Goal: Task Accomplishment & Management: Manage account settings

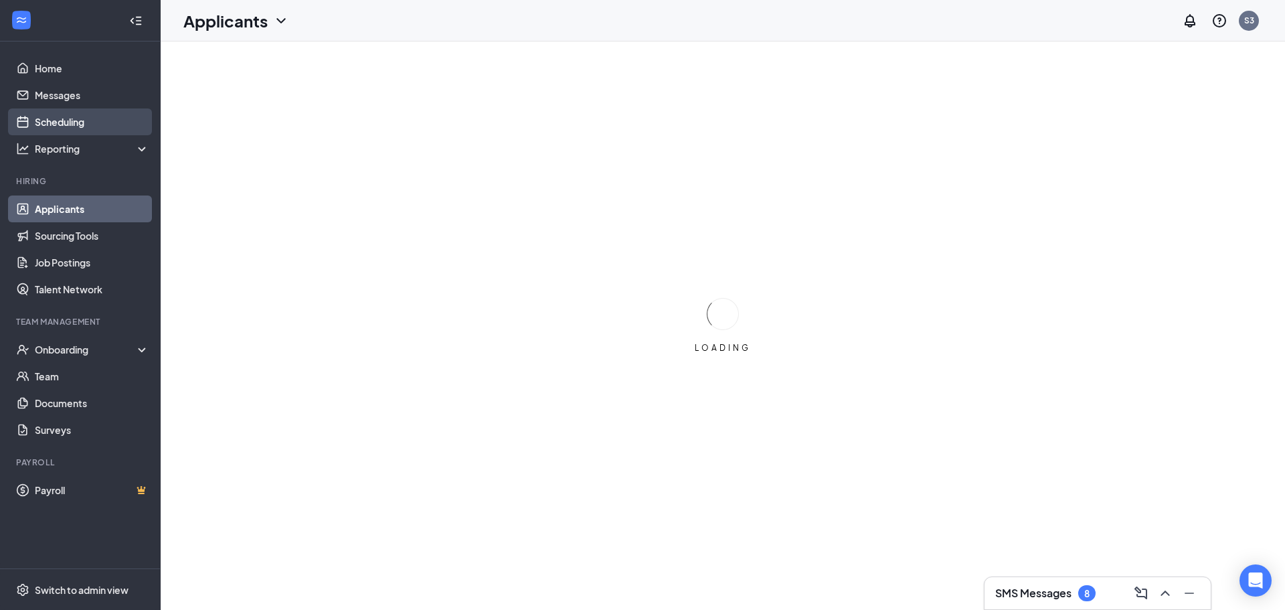
click at [92, 125] on link "Scheduling" at bounding box center [92, 121] width 114 height 27
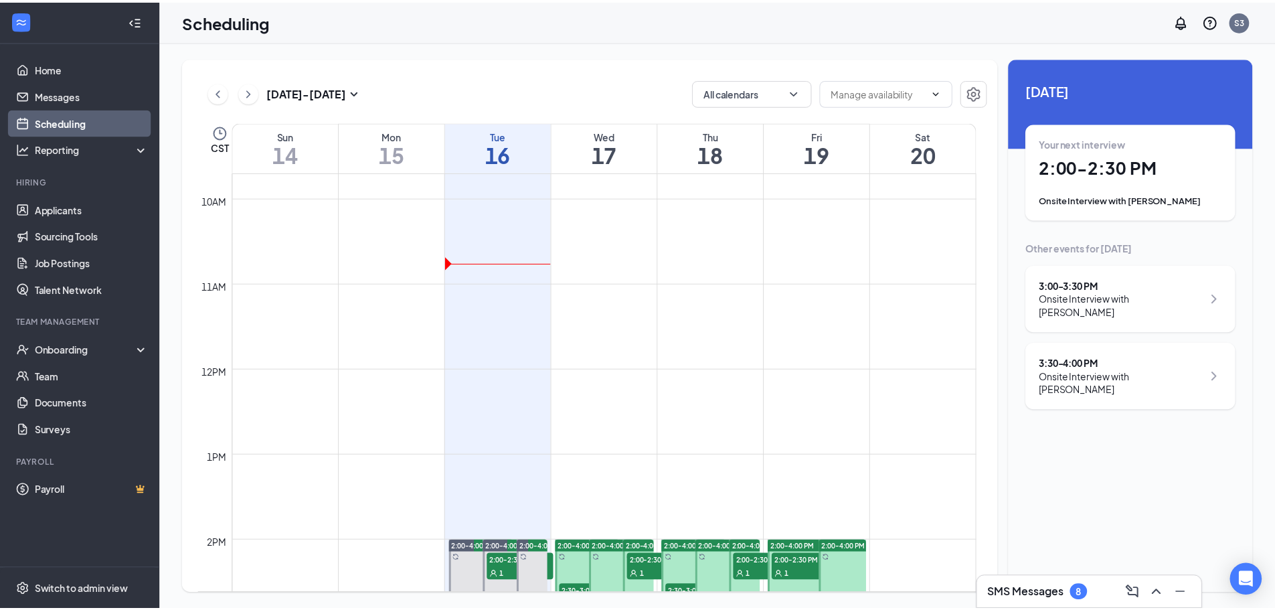
scroll to position [992, 0]
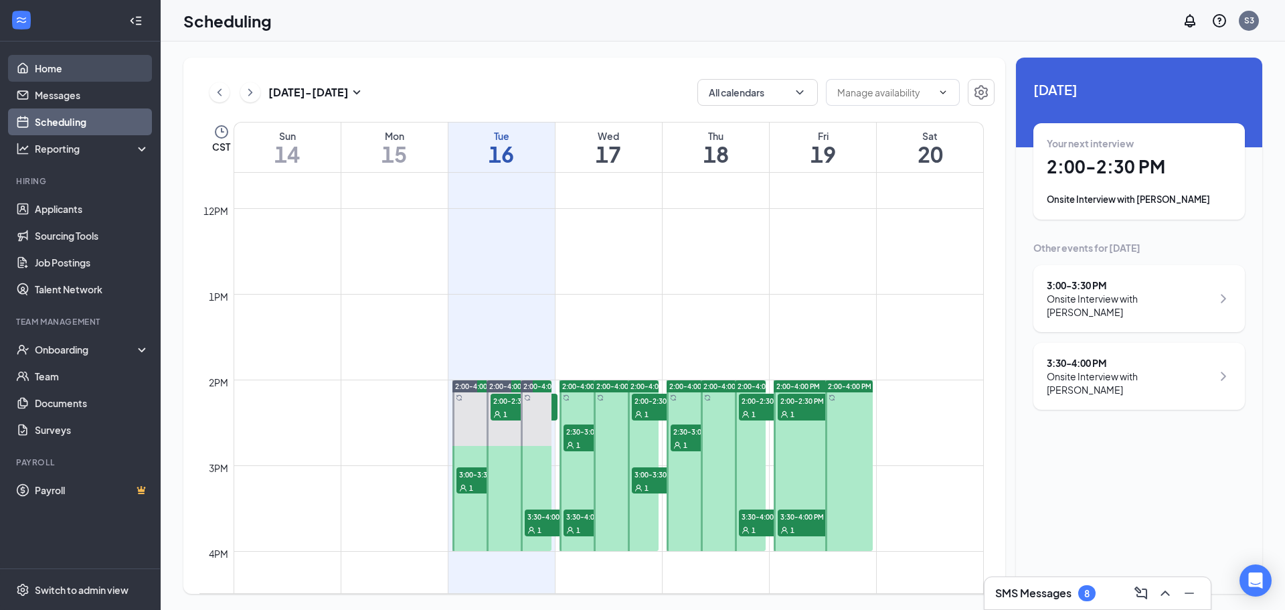
click at [54, 61] on link "Home" at bounding box center [92, 68] width 114 height 27
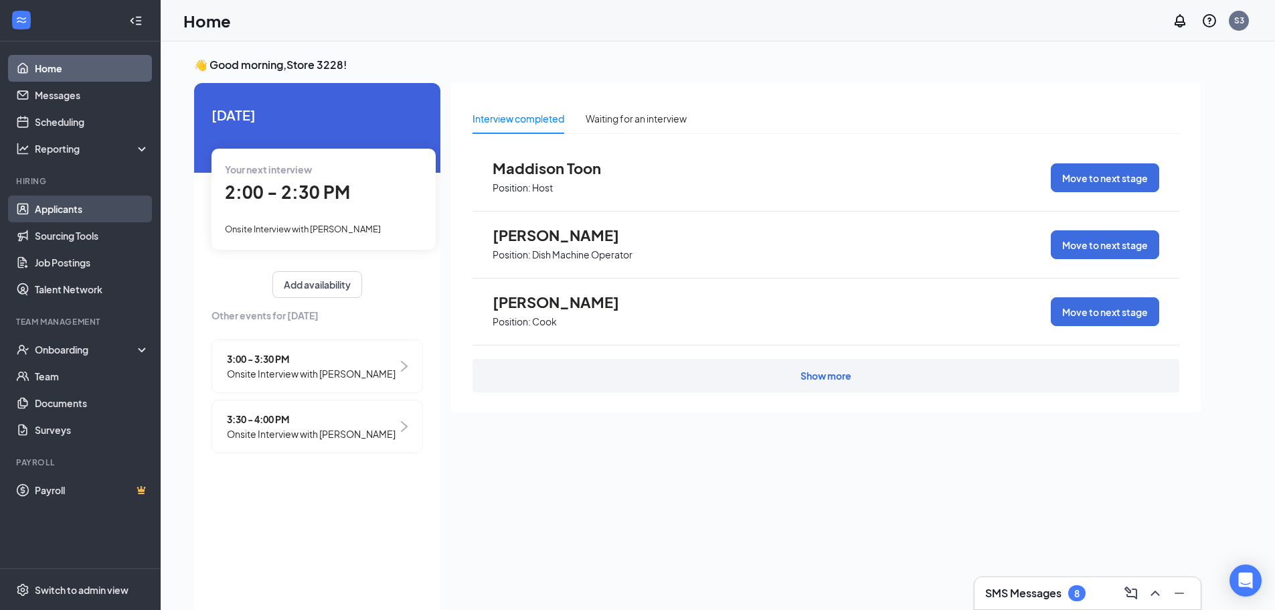
click at [65, 209] on link "Applicants" at bounding box center [92, 208] width 114 height 27
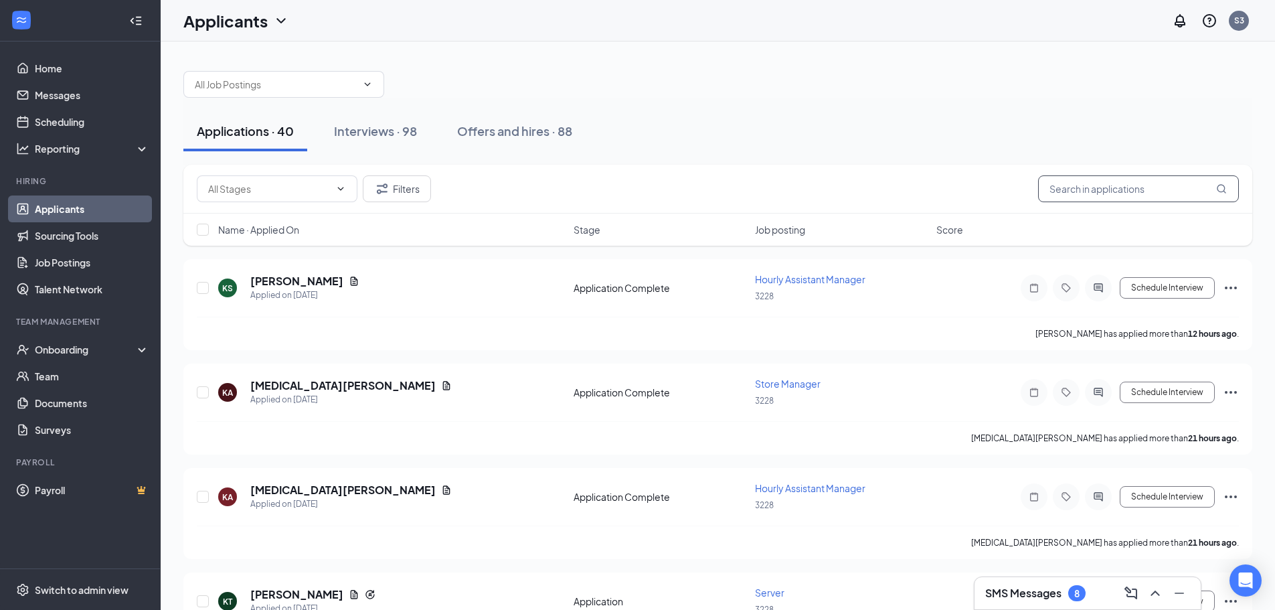
click at [1103, 187] on input "text" at bounding box center [1138, 188] width 201 height 27
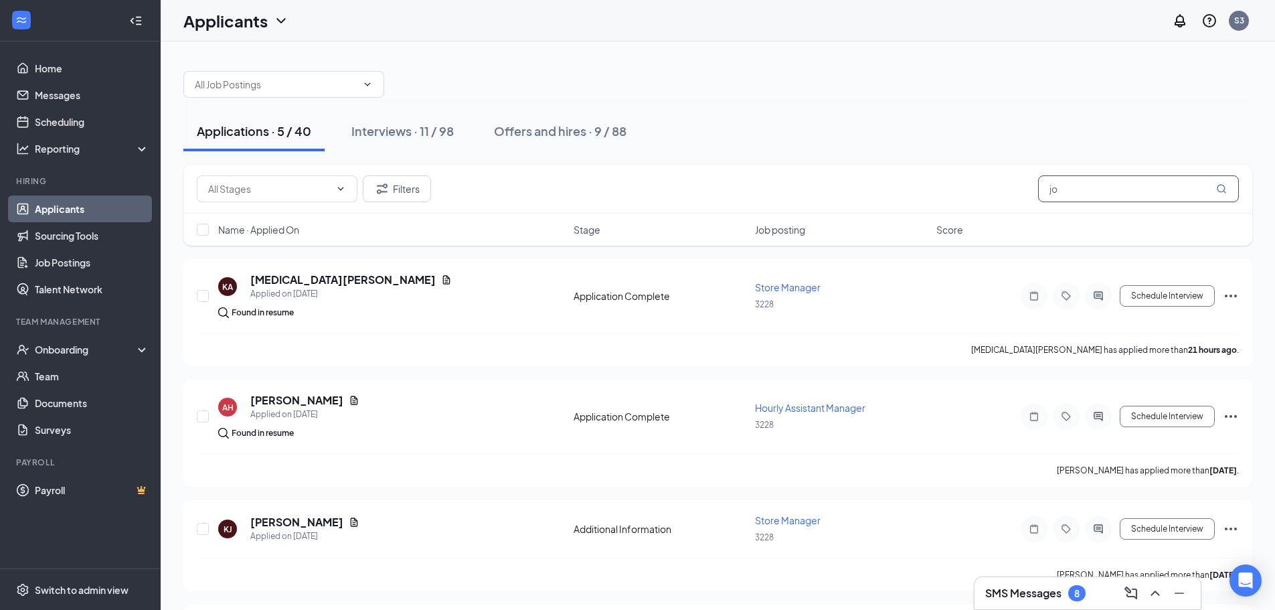
type input "j"
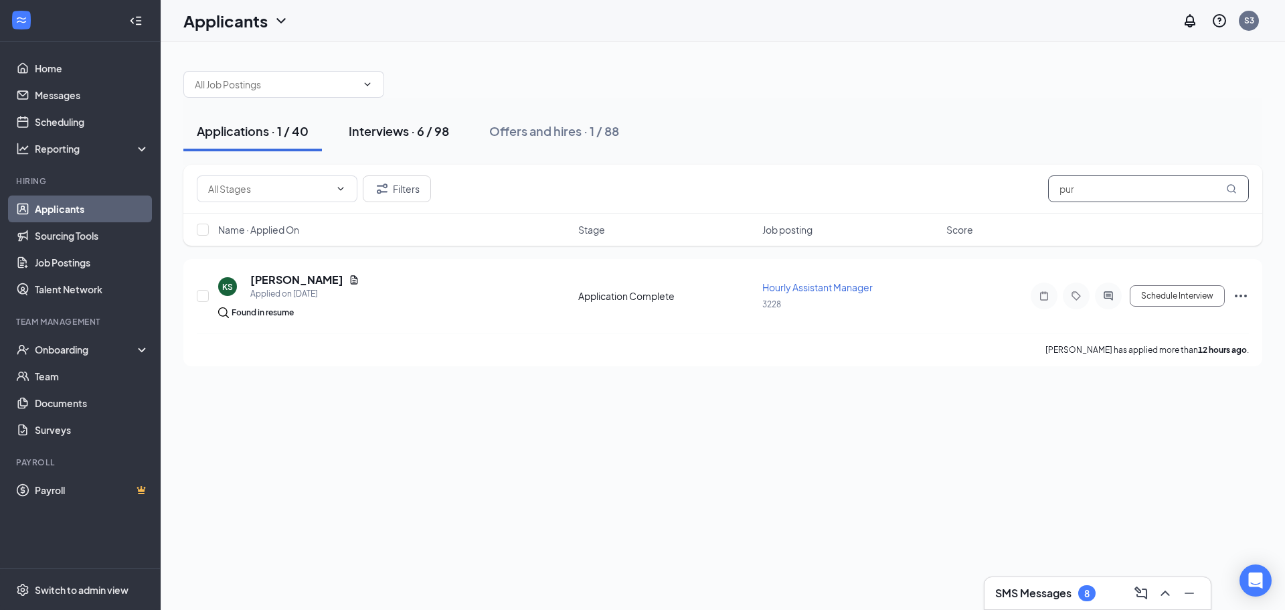
type input "pur"
click at [395, 136] on div "Interviews · 6 / 98" at bounding box center [399, 130] width 100 height 17
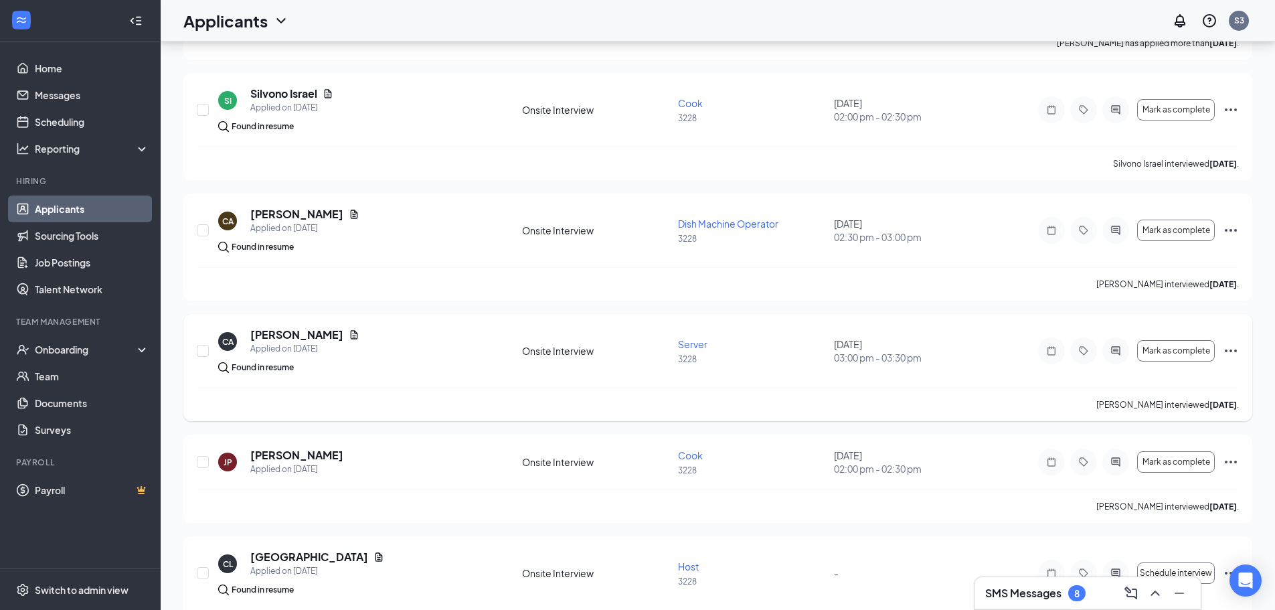
scroll to position [335, 0]
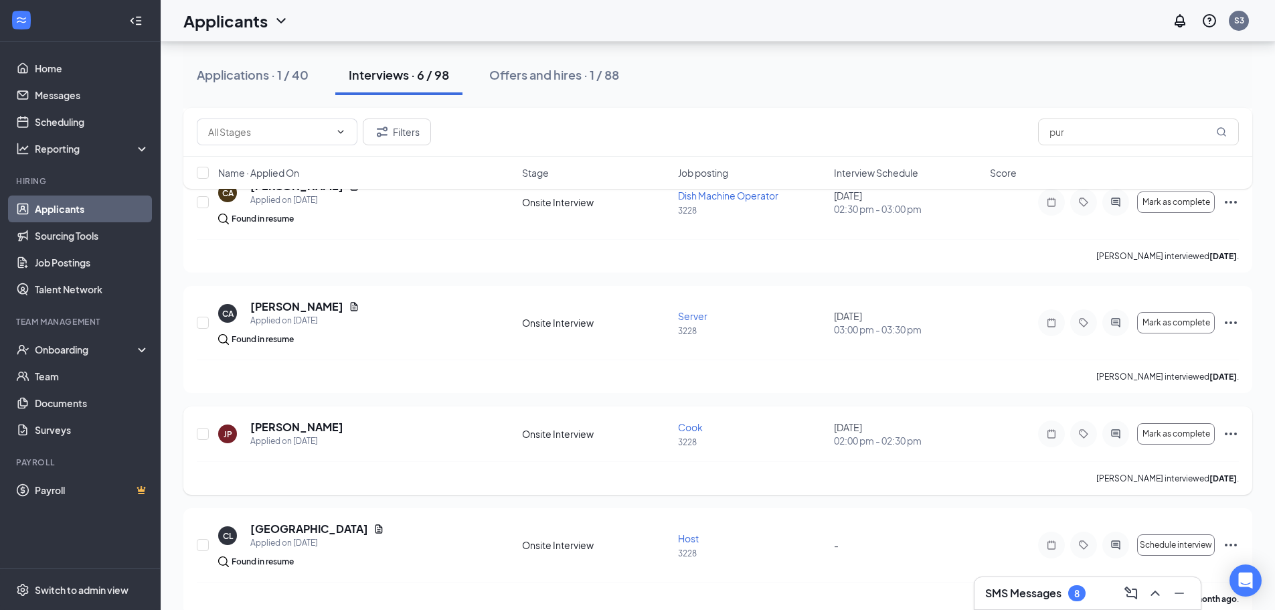
click at [1229, 434] on icon "Ellipses" at bounding box center [1231, 434] width 16 height 16
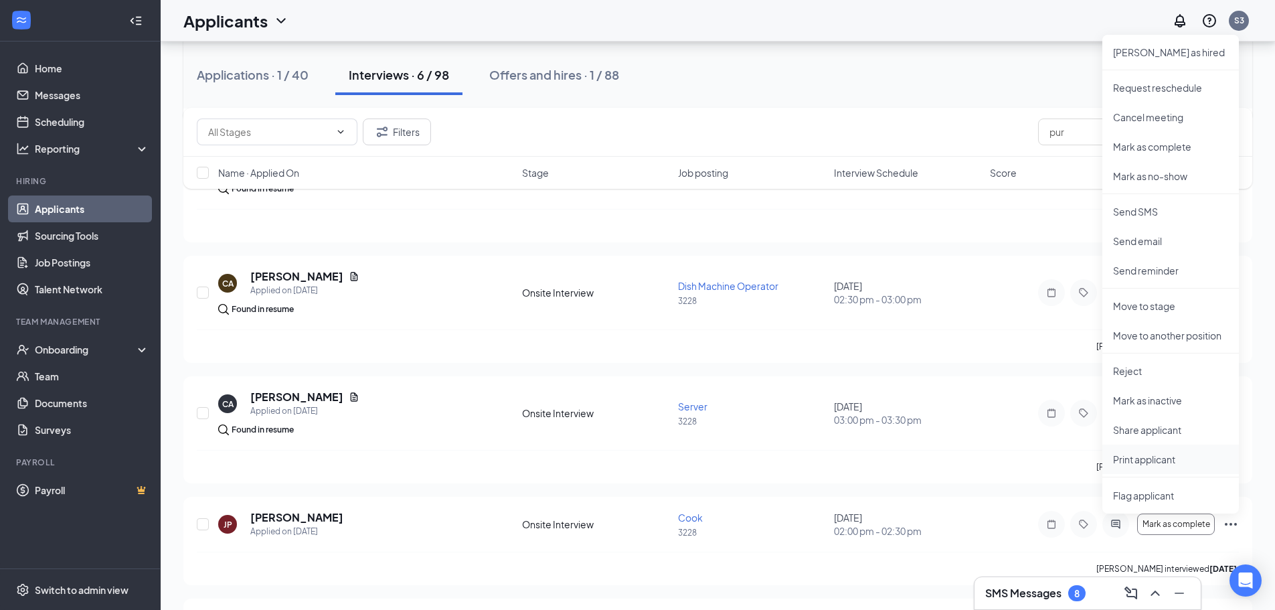
scroll to position [201, 0]
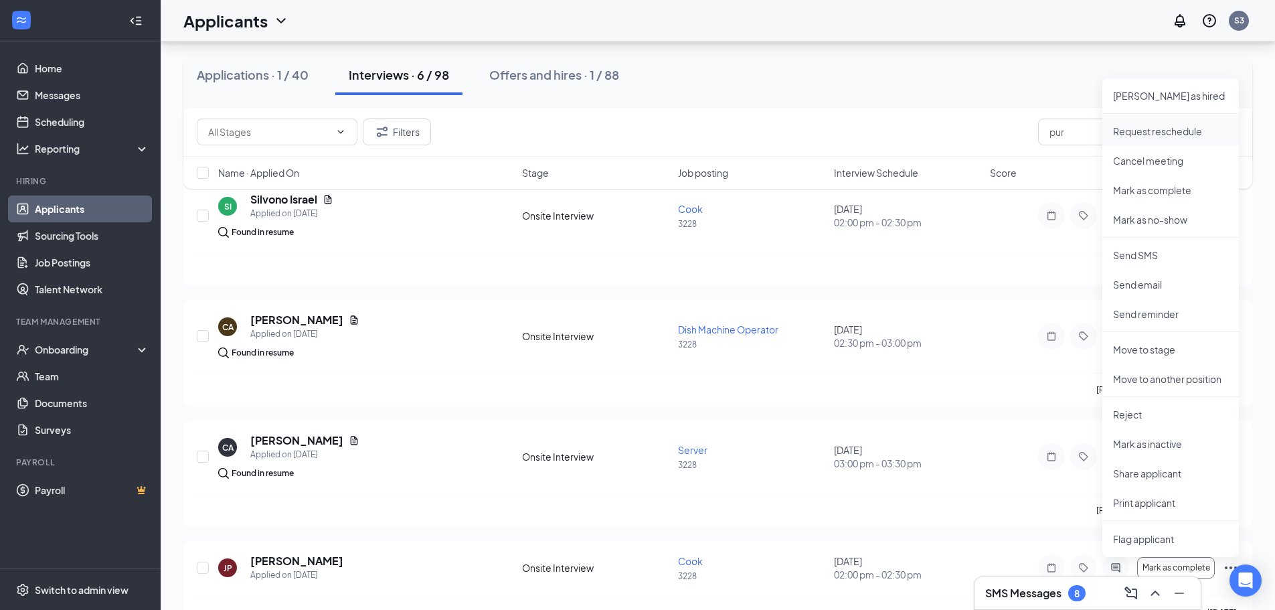
click at [1143, 128] on p "Request reschedule" at bounding box center [1170, 130] width 115 height 13
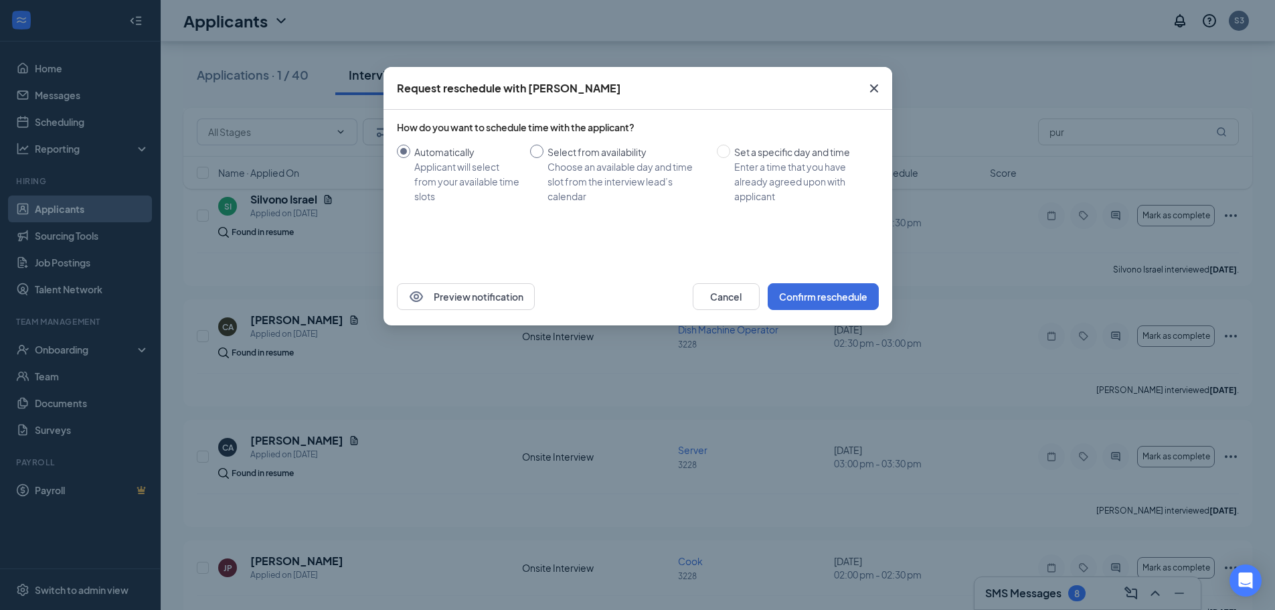
click at [566, 173] on div "Choose an available day and time slot from the interview lead’s calendar" at bounding box center [626, 181] width 159 height 44
click at [543, 158] on input "Select from availability Choose an available day and time slot from the intervi…" at bounding box center [536, 151] width 13 height 13
radio input "true"
radio input "false"
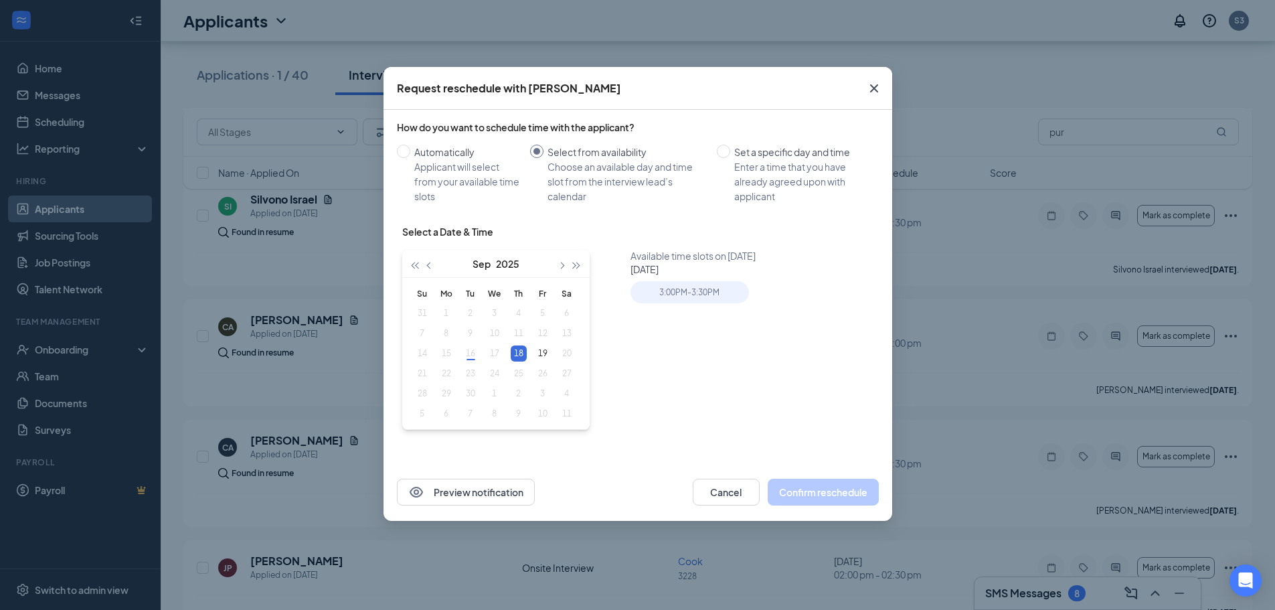
click at [491, 357] on table "Su Mo Tu We Th Fr Sa 31 1 2 3 4 5 6 7 8 9 10 11 12 13 14 15 16 17 18 19 20 21 2…" at bounding box center [494, 353] width 169 height 141
click at [493, 351] on table "Su Mo Tu We Th Fr Sa 31 1 2 3 4 5 6 7 8 9 10 11 12 13 14 15 16 17 18 19 20 21 2…" at bounding box center [494, 353] width 169 height 141
type input "[DATE]"
click at [490, 353] on table "Su Mo Tu We Th Fr Sa 31 1 2 3 4 5 6 7 8 9 10 11 12 13 14 15 16 17 18 19 20 21 2…" at bounding box center [494, 353] width 169 height 141
click at [498, 350] on table "Su Mo Tu We Th Fr Sa 31 1 2 3 4 5 6 7 8 9 10 11 12 13 14 15 16 17 18 19 20 21 2…" at bounding box center [494, 353] width 169 height 141
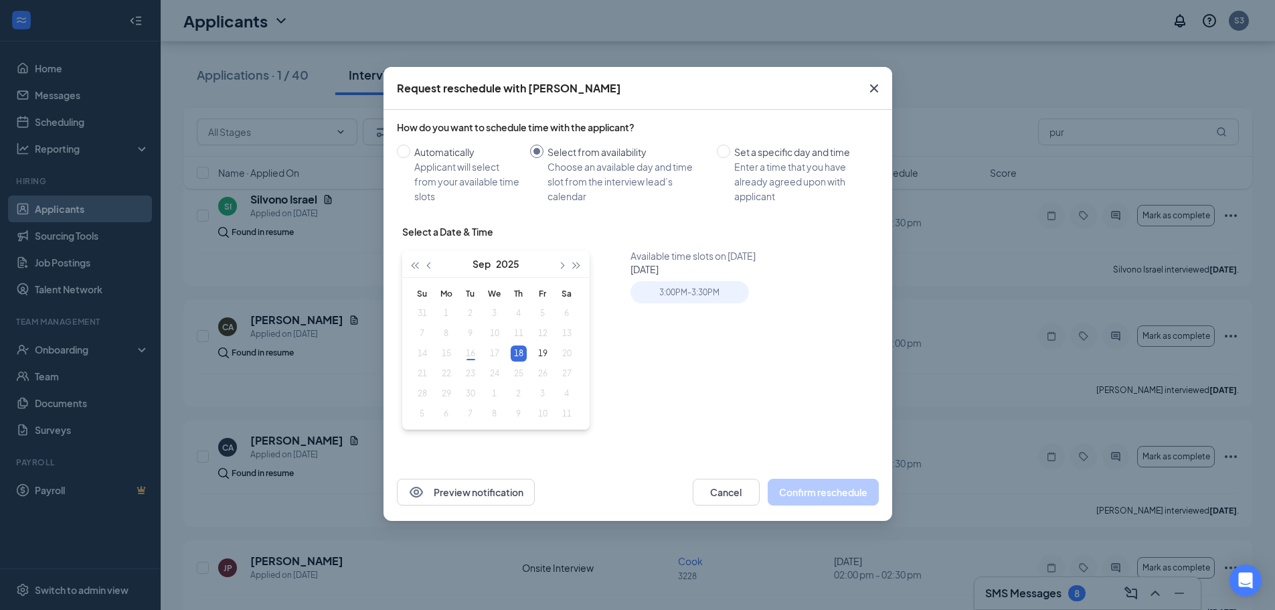
click at [498, 350] on table "Su Mo Tu We Th Fr Sa 31 1 2 3 4 5 6 7 8 9 10 11 12 13 14 15 16 17 18 19 20 21 2…" at bounding box center [494, 353] width 169 height 141
click at [784, 176] on div "Enter a time that you have already agreed upon with applicant" at bounding box center [801, 181] width 134 height 44
click at [730, 158] on input "Set a specific day and time Enter a time that you have already agreed upon with…" at bounding box center [723, 151] width 13 height 13
radio input "true"
radio input "false"
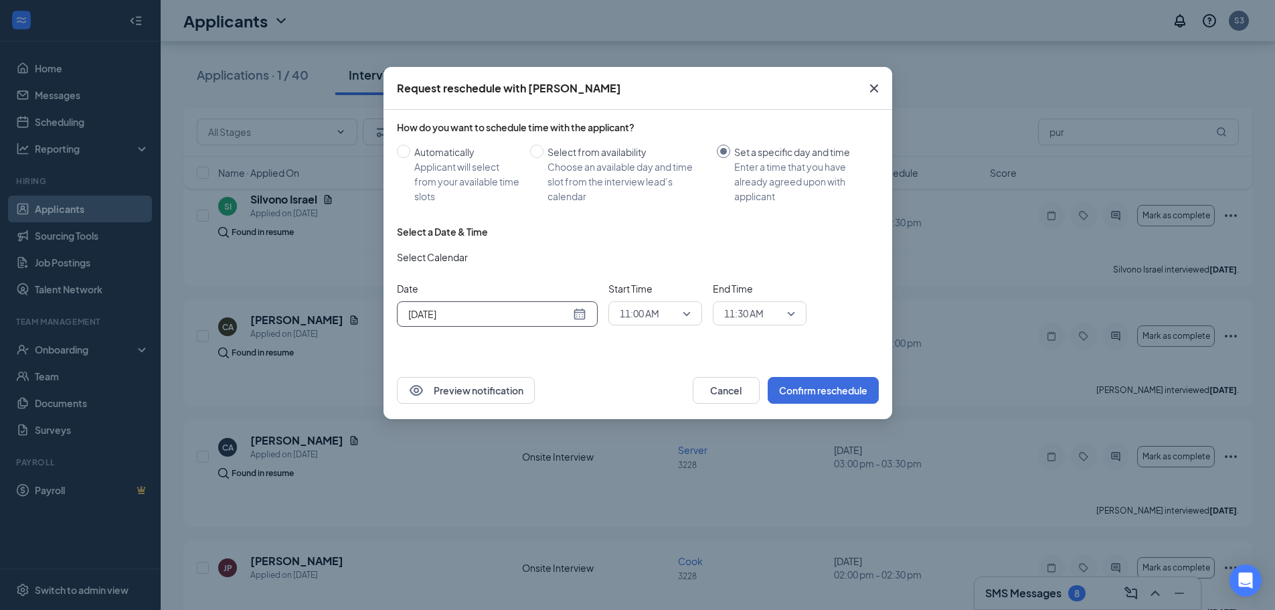
drag, startPoint x: 543, startPoint y: 310, endPoint x: 554, endPoint y: 311, distance: 11.4
click at [543, 310] on input "[DATE]" at bounding box center [489, 314] width 162 height 15
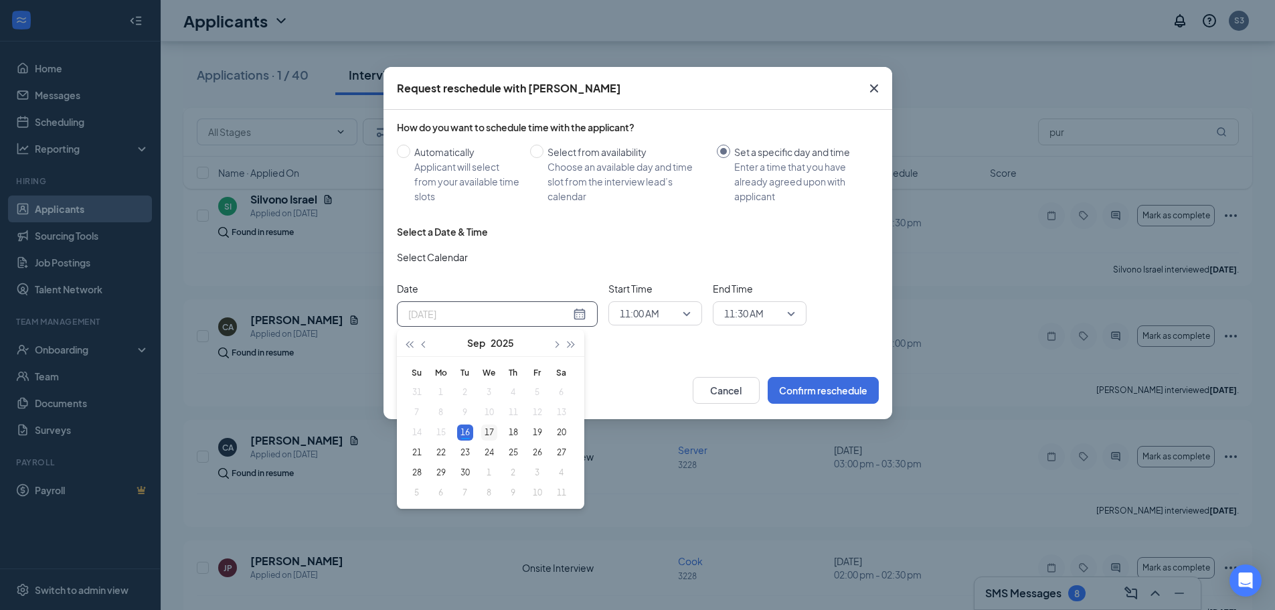
type input "[DATE]"
click at [490, 428] on div "17" at bounding box center [489, 432] width 16 height 16
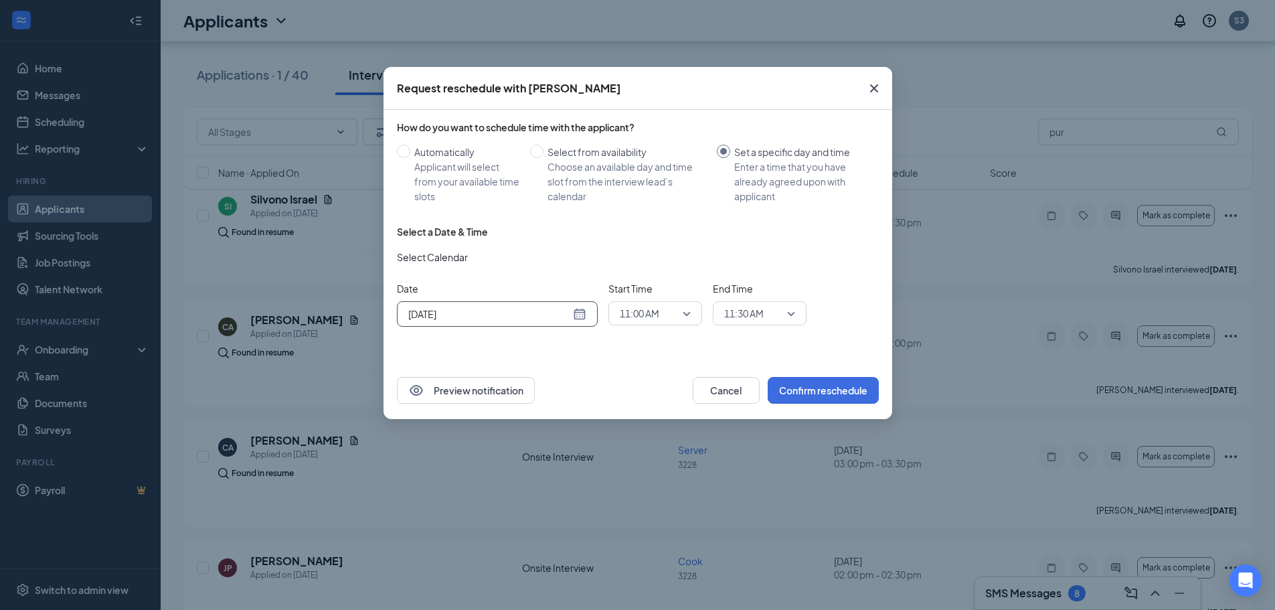
click at [666, 318] on span "11:00 AM" at bounding box center [649, 313] width 59 height 20
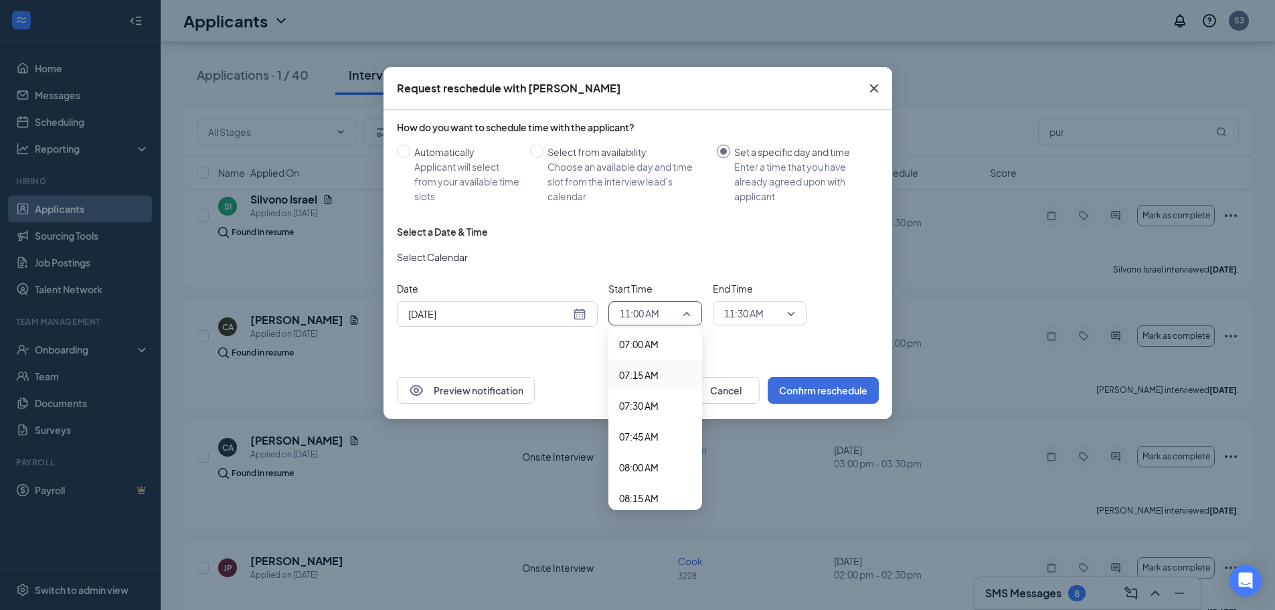
scroll to position [881, 0]
click at [646, 387] on span "07:30 AM" at bounding box center [638, 391] width 39 height 15
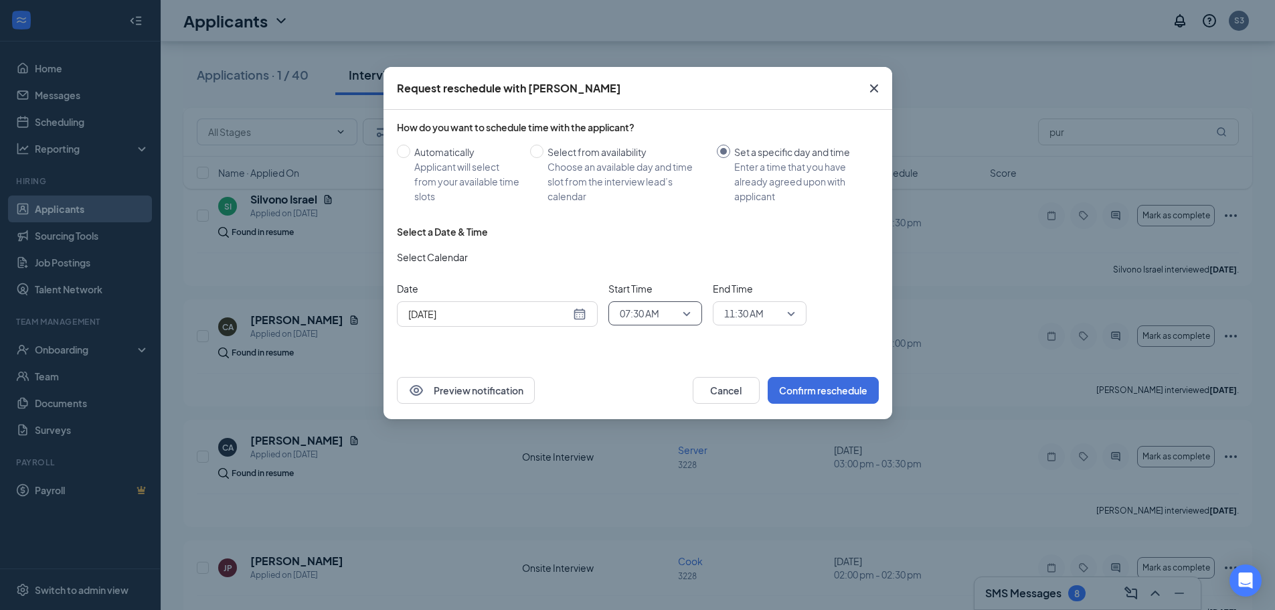
click at [764, 315] on span "11:30 AM" at bounding box center [743, 313] width 39 height 20
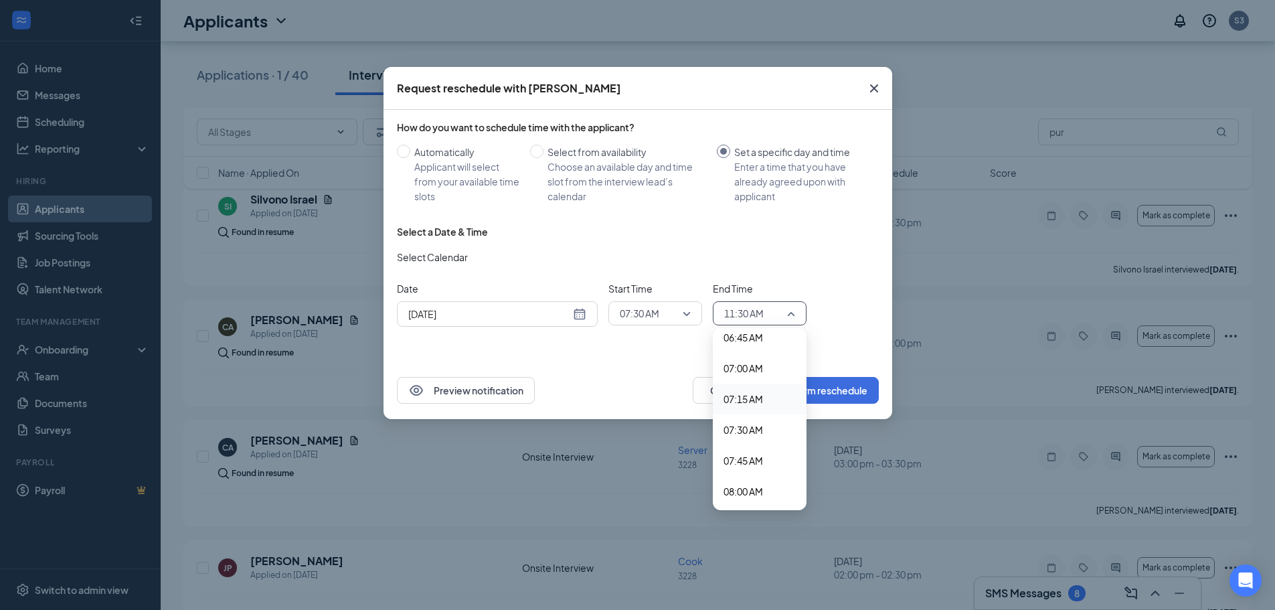
scroll to position [875, 0]
click at [744, 426] on span "07:45 AM" at bounding box center [742, 427] width 39 height 15
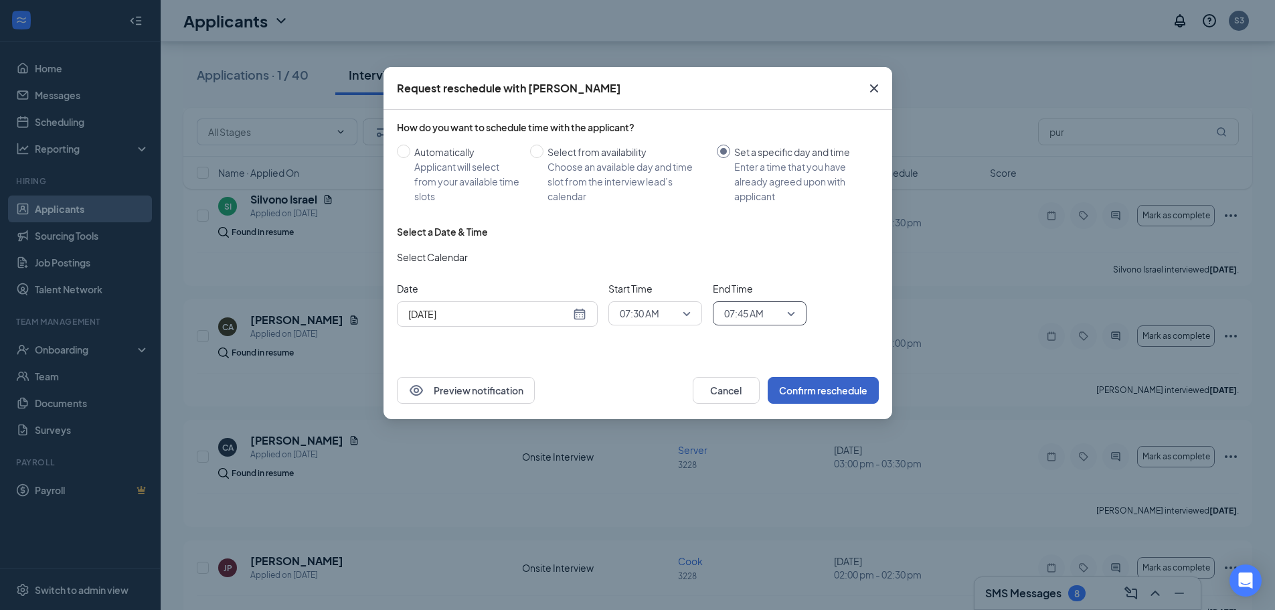
click at [818, 396] on button "Confirm reschedule" at bounding box center [823, 390] width 111 height 27
